Goal: Task Accomplishment & Management: Manage account settings

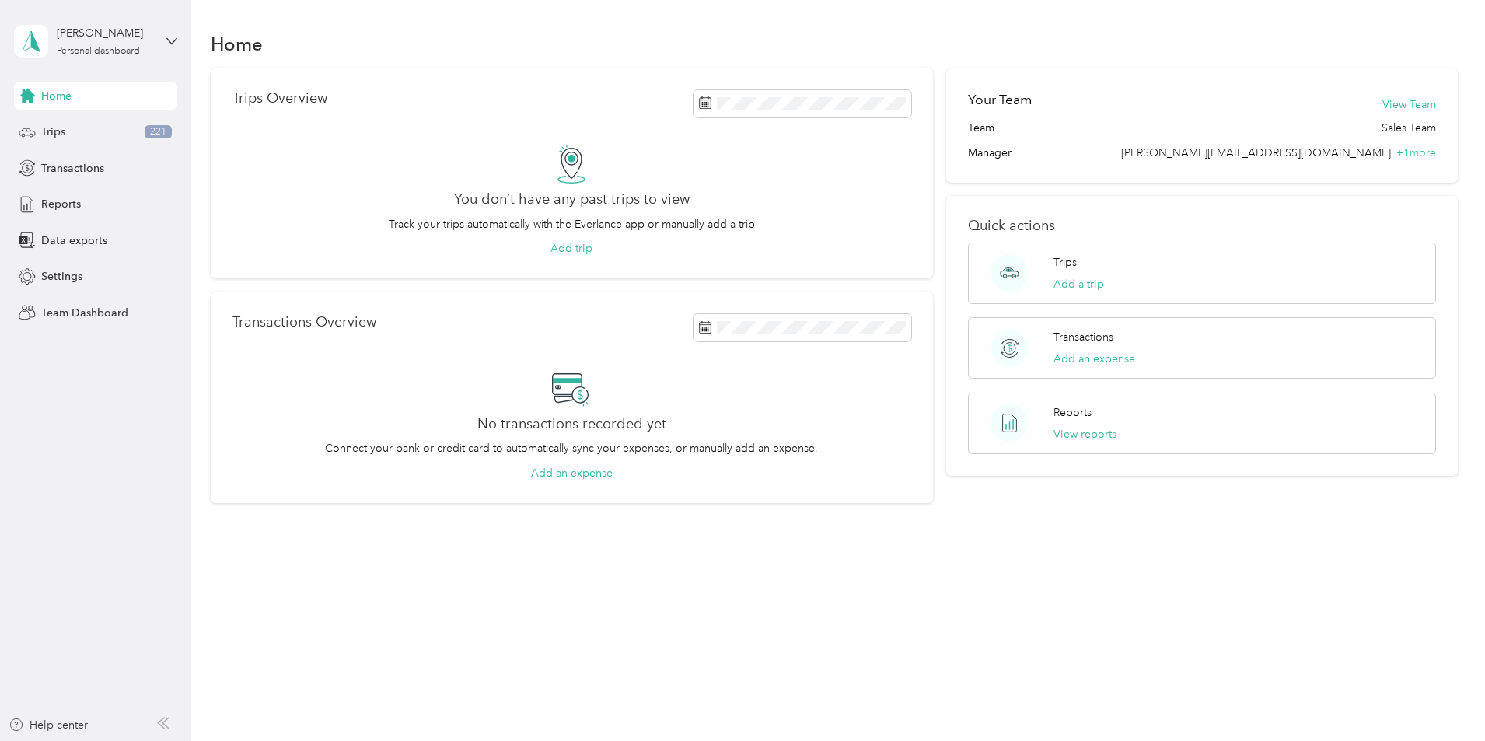
click at [73, 93] on div "Home" at bounding box center [95, 96] width 163 height 28
click at [84, 41] on div "[PERSON_NAME]" at bounding box center [105, 33] width 97 height 16
click at [197, 259] on div "Home Trips Overview You don’t have any past trips to view Track your trips auto…" at bounding box center [834, 293] width 1286 height 587
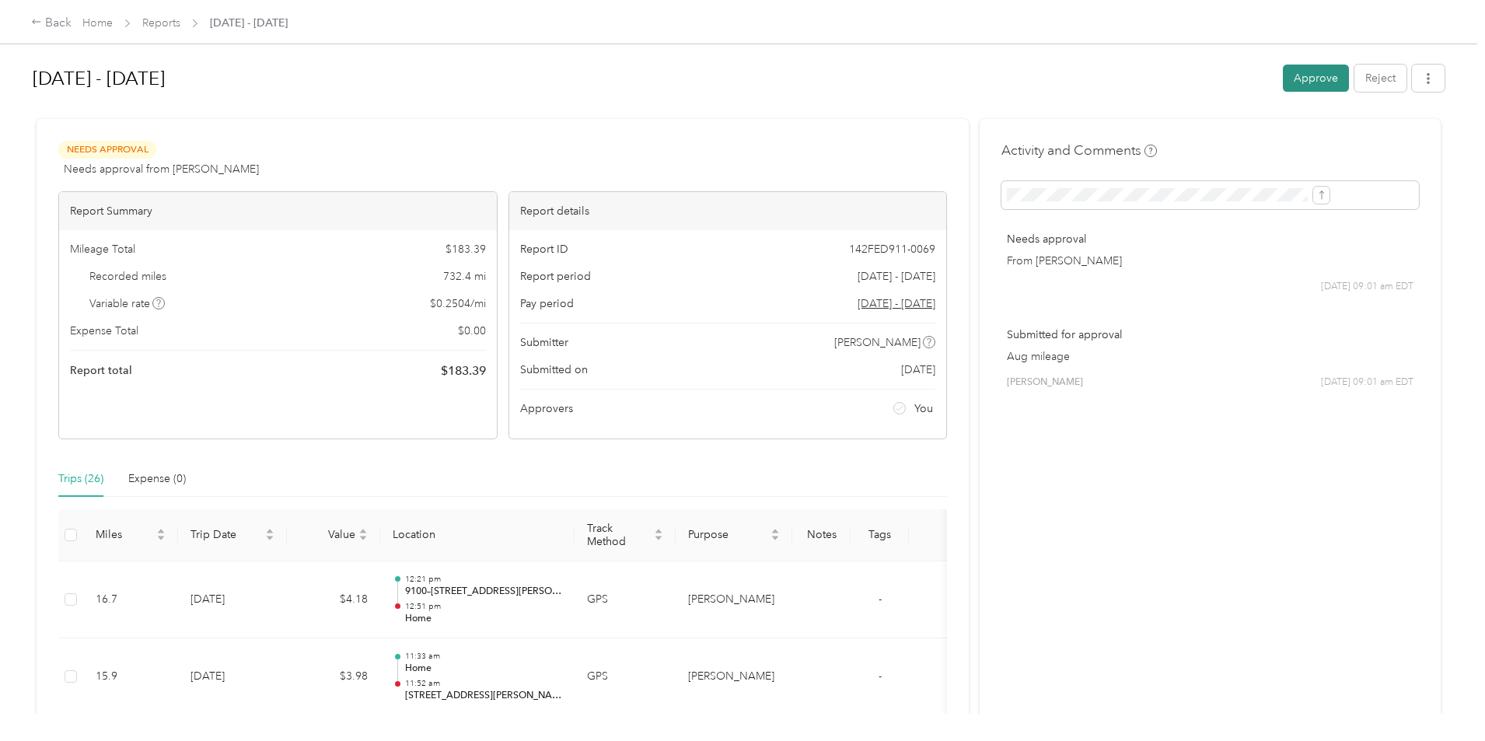
click at [1283, 74] on button "Approve" at bounding box center [1316, 78] width 66 height 27
